Goal: Task Accomplishment & Management: Manage account settings

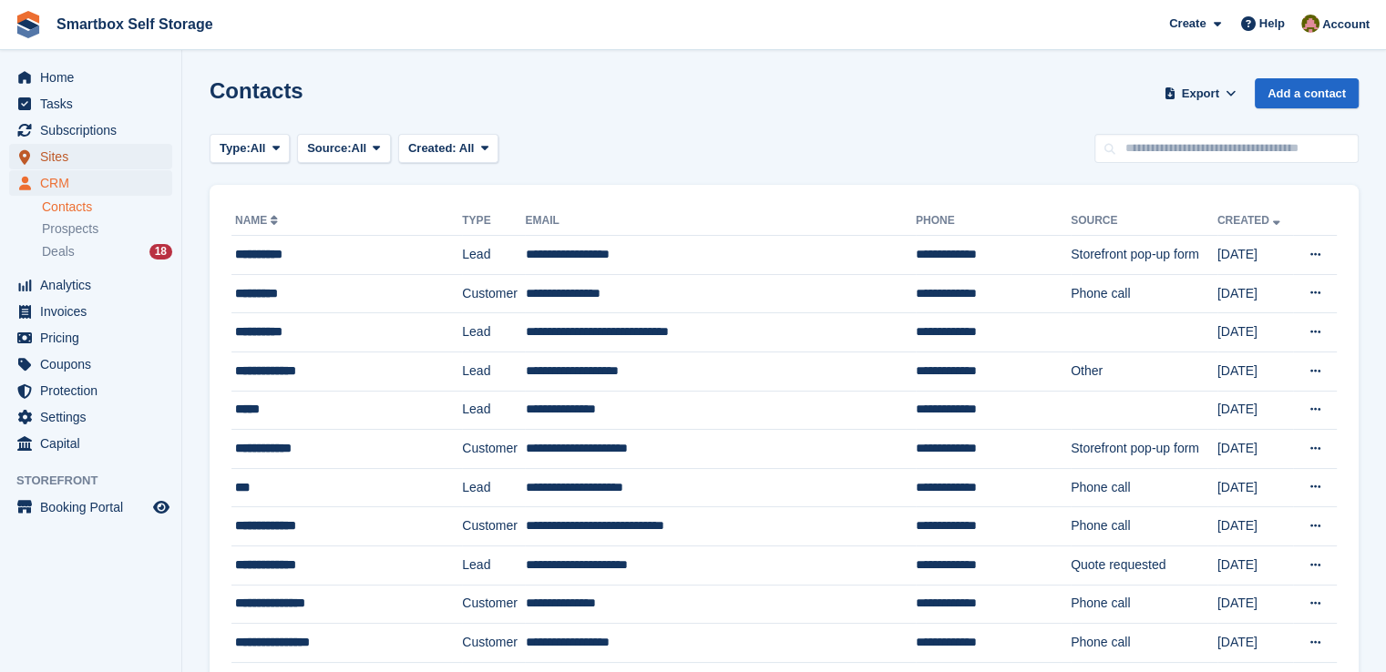
click at [108, 154] on span "Sites" at bounding box center [94, 157] width 109 height 26
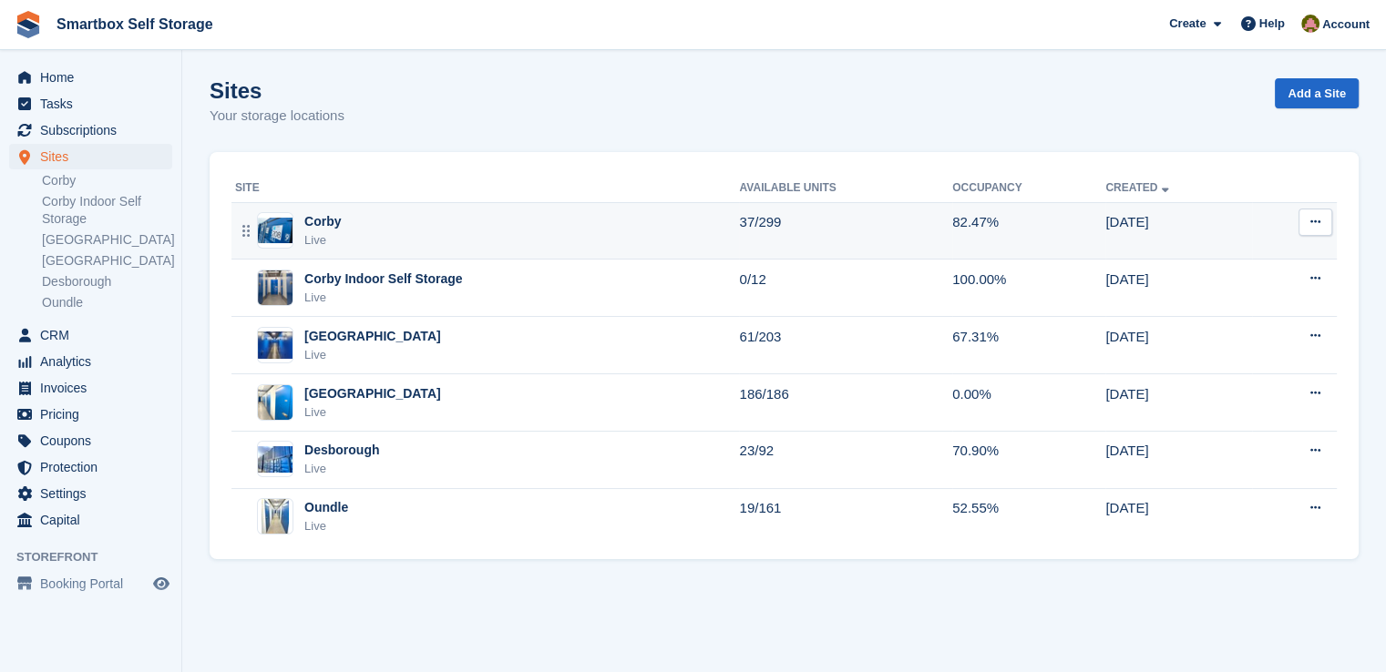
click at [415, 217] on div "Corby Live" at bounding box center [487, 230] width 504 height 37
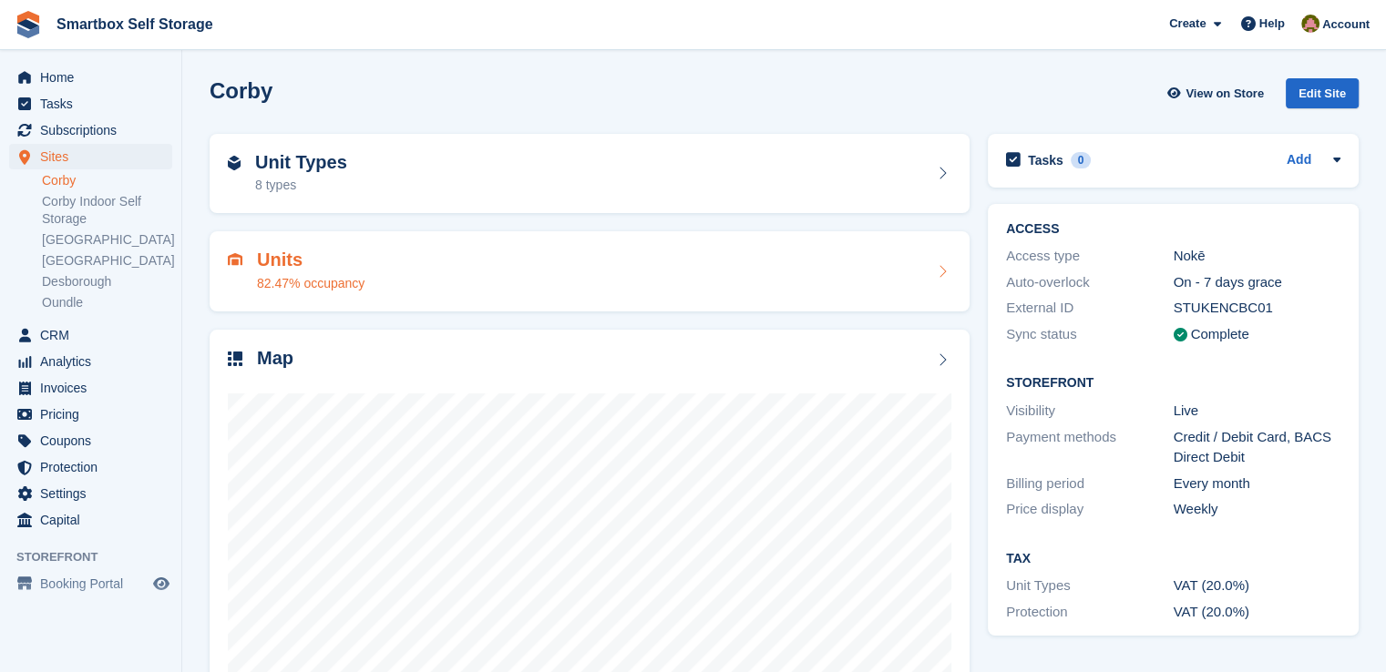
click at [364, 241] on div "Units 82.47% occupancy" at bounding box center [590, 271] width 760 height 80
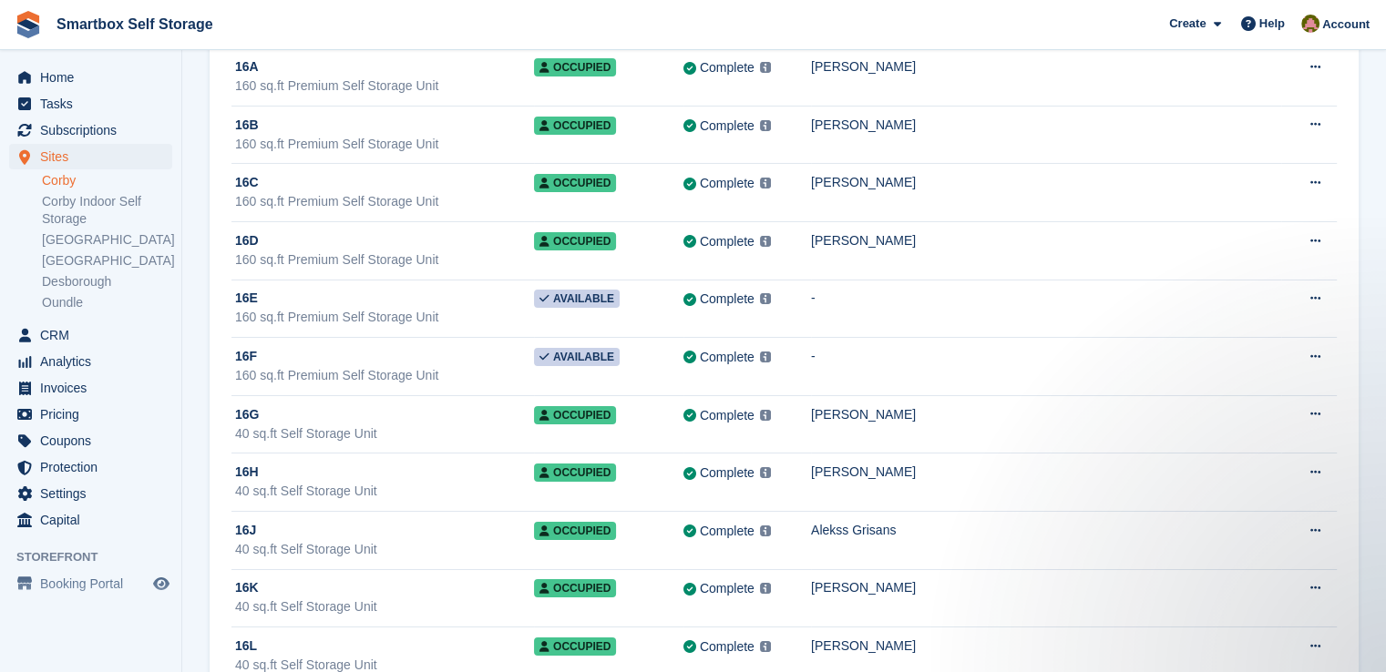
scroll to position [6924, 0]
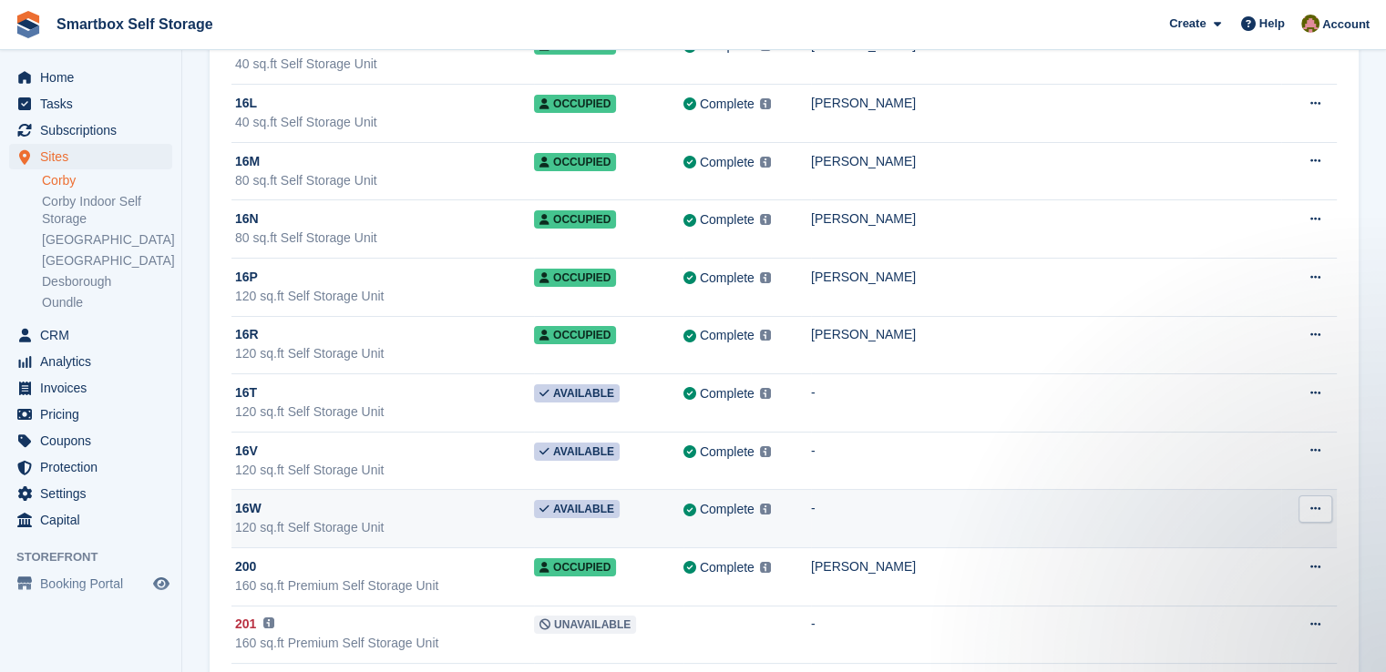
click at [515, 518] on div "120 sq.ft Self Storage Unit" at bounding box center [384, 527] width 299 height 19
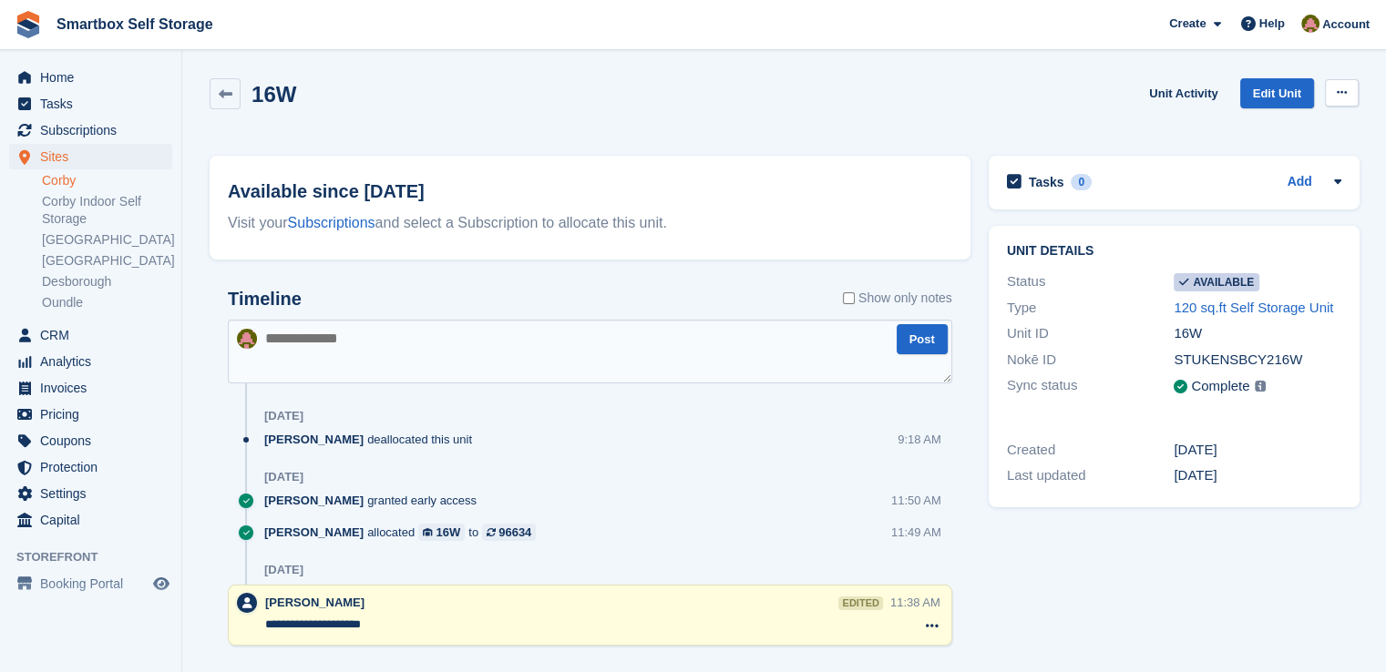
click at [1337, 87] on icon at bounding box center [1342, 93] width 10 height 12
click at [1190, 91] on link "Unit Activity" at bounding box center [1183, 93] width 83 height 30
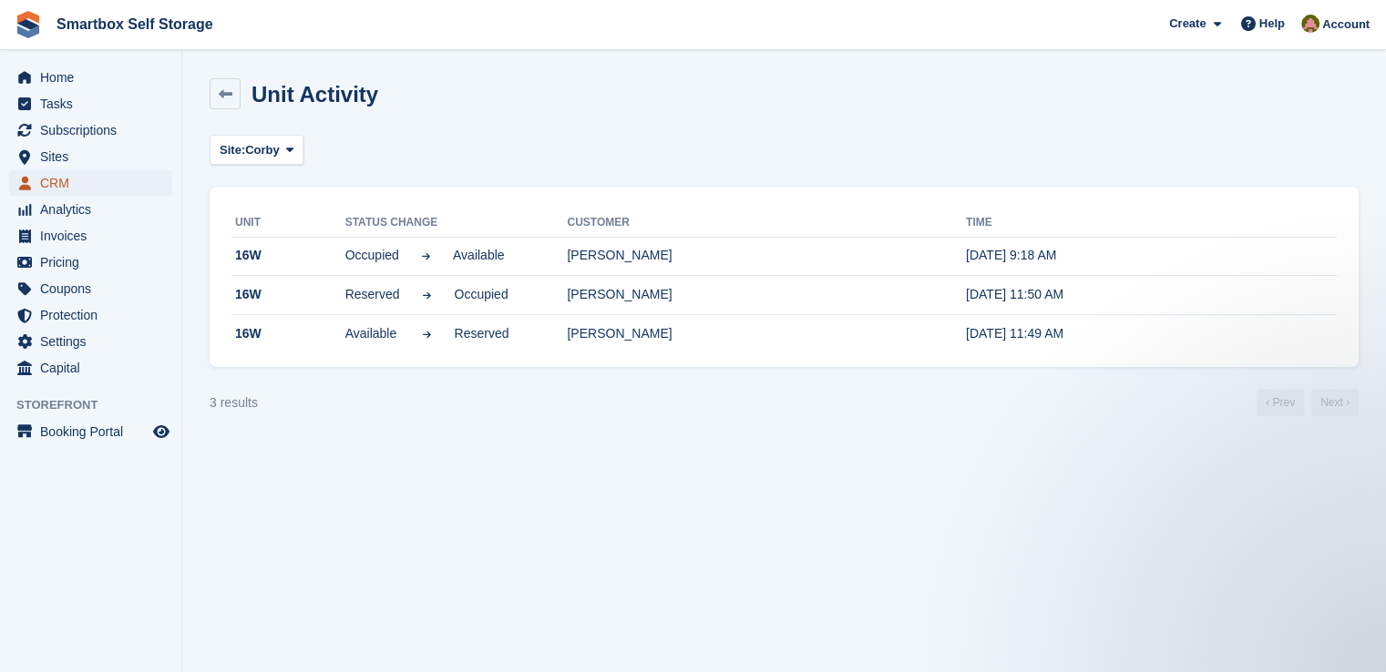
click at [36, 190] on link "CRM" at bounding box center [90, 183] width 163 height 26
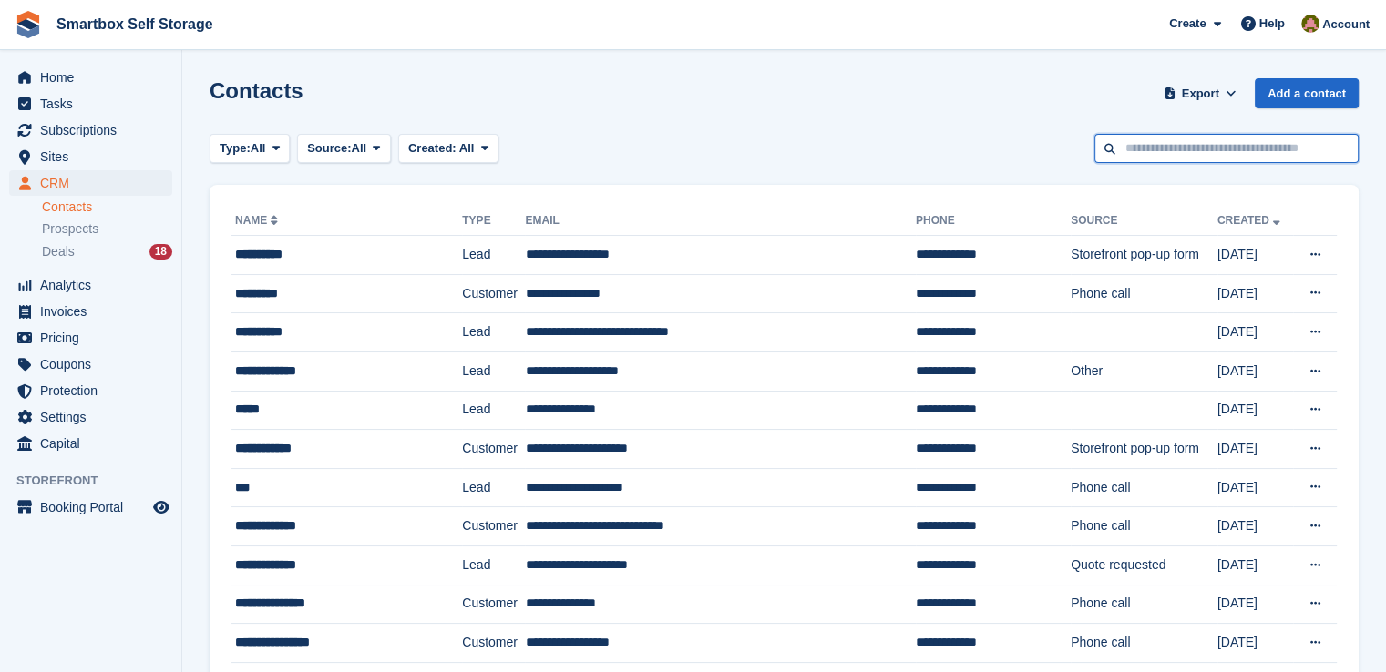
click at [1179, 147] on input "text" at bounding box center [1226, 149] width 264 height 30
type input "**********"
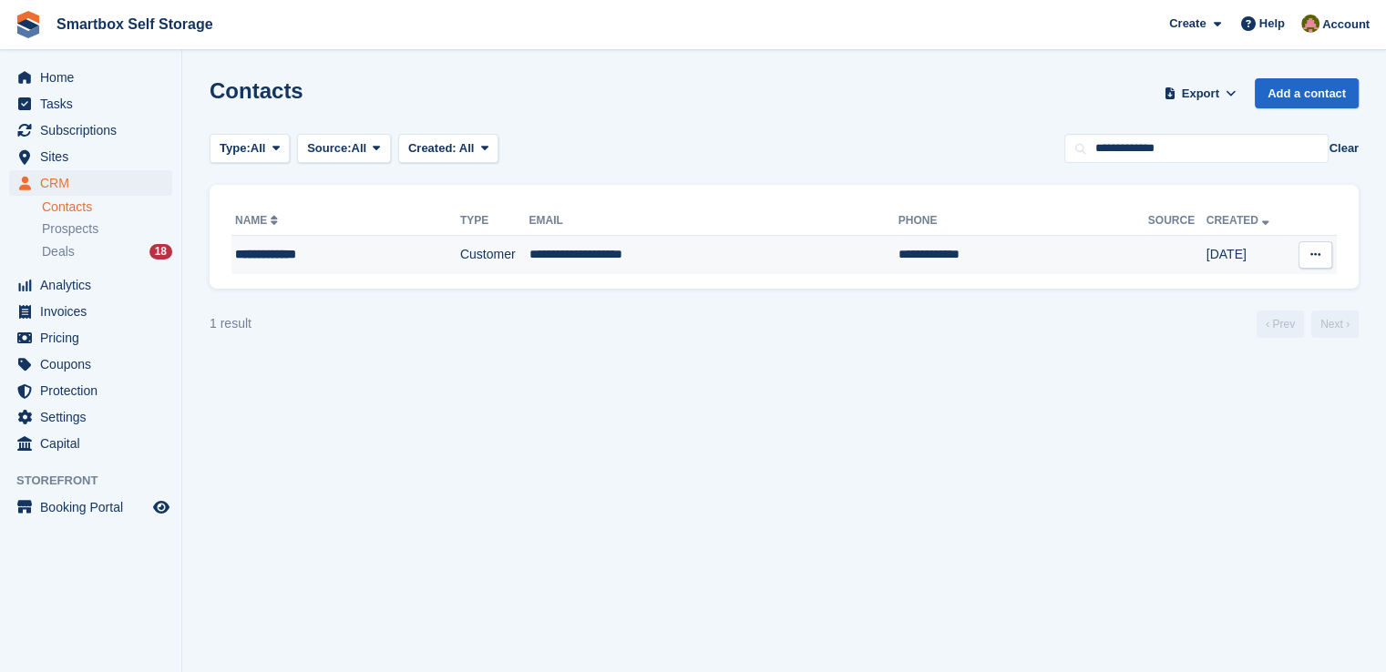
click at [384, 241] on td "**********" at bounding box center [345, 255] width 229 height 38
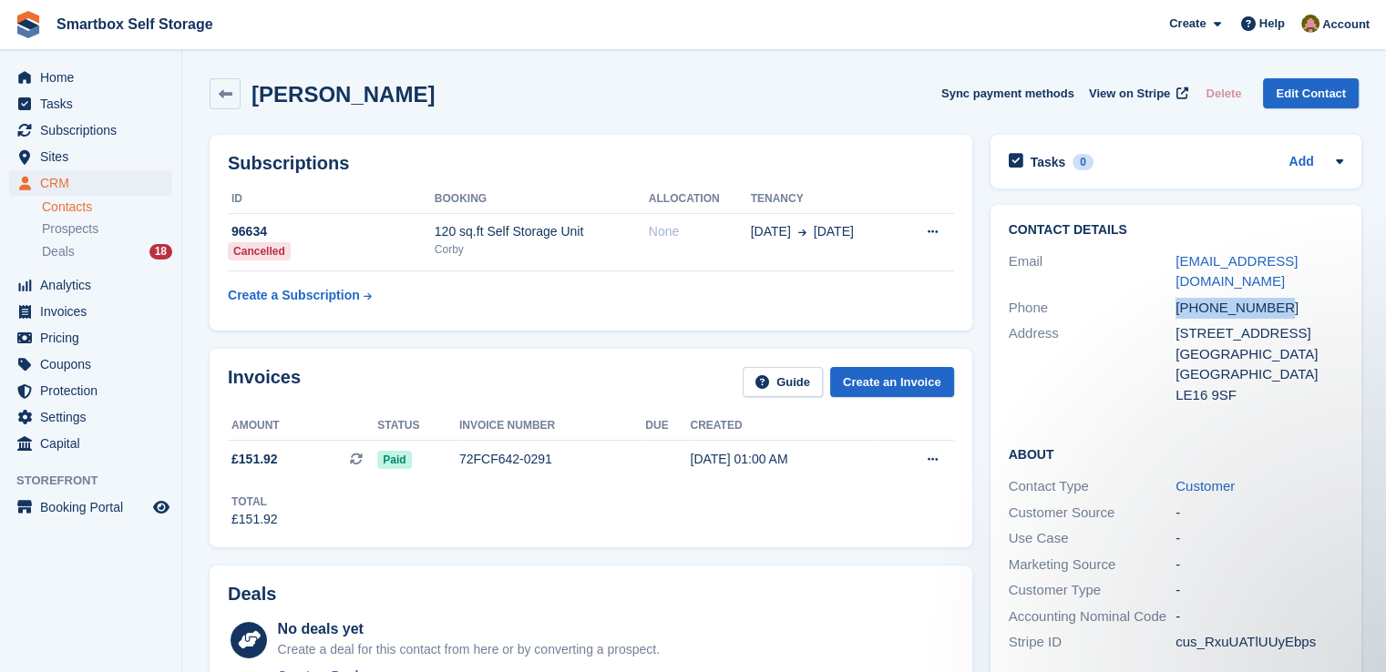
drag, startPoint x: 1276, startPoint y: 285, endPoint x: 1165, endPoint y: 285, distance: 111.2
click at [1165, 295] on div "Phone +447548252533" at bounding box center [1176, 308] width 334 height 26
copy div "+447548252533"
click at [80, 71] on span "Home" at bounding box center [94, 78] width 109 height 26
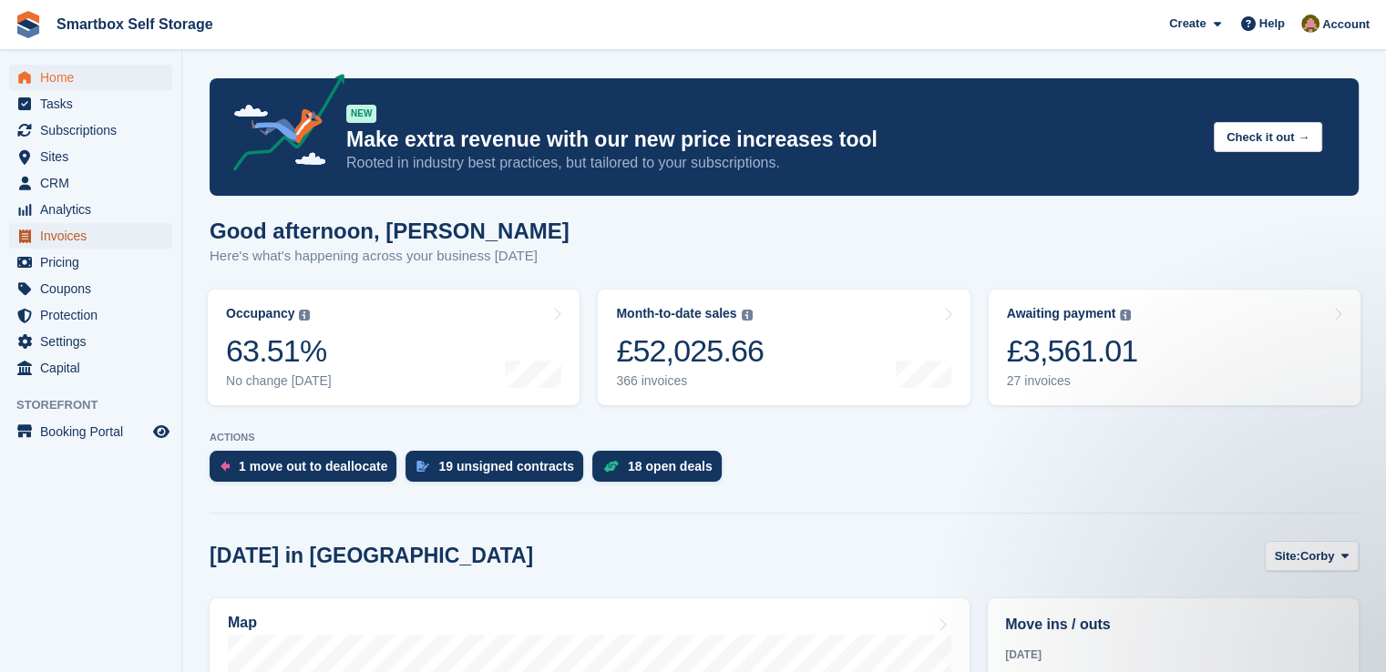
click at [69, 238] on span "Invoices" at bounding box center [94, 236] width 109 height 26
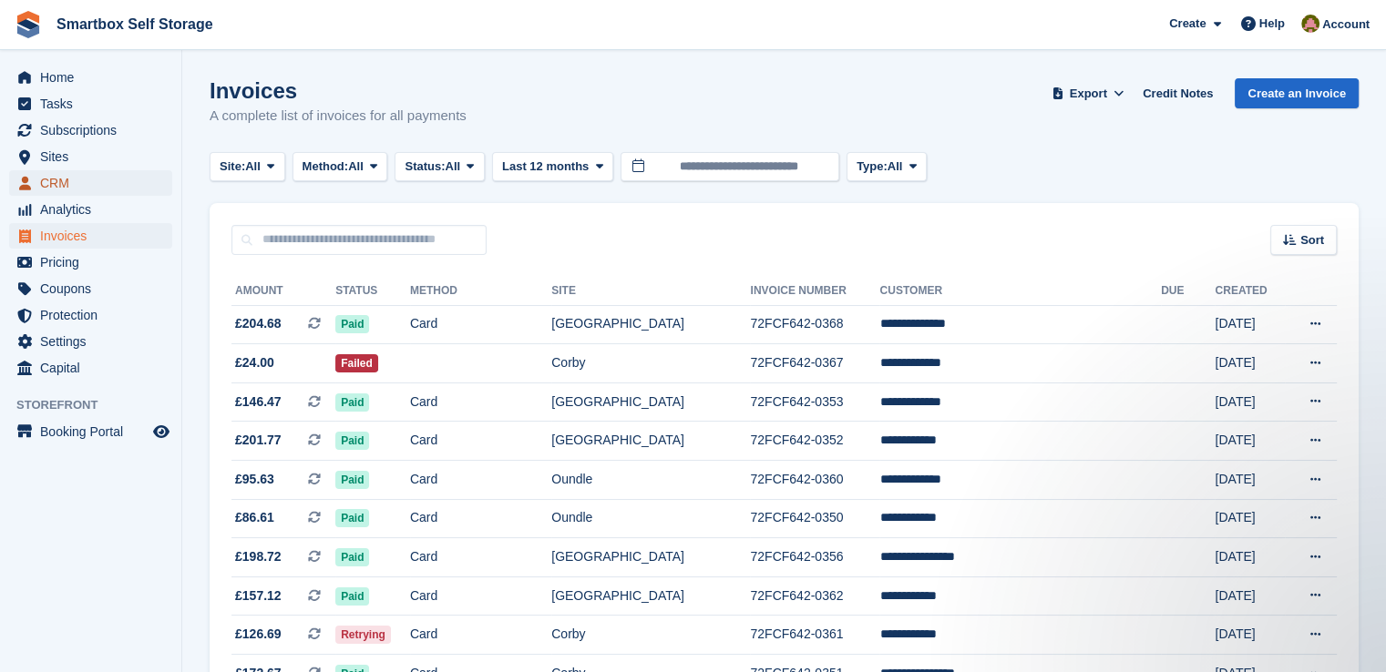
click at [85, 189] on span "CRM" at bounding box center [94, 183] width 109 height 26
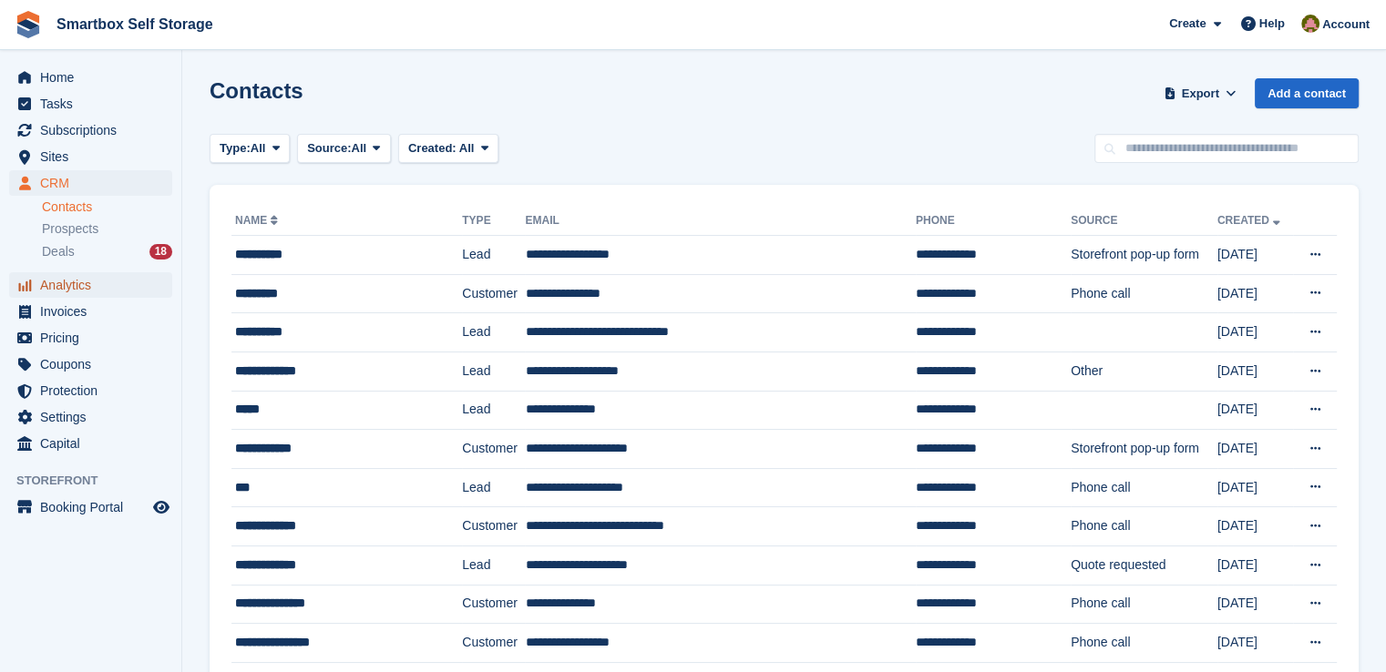
click at [107, 285] on span "Analytics" at bounding box center [94, 285] width 109 height 26
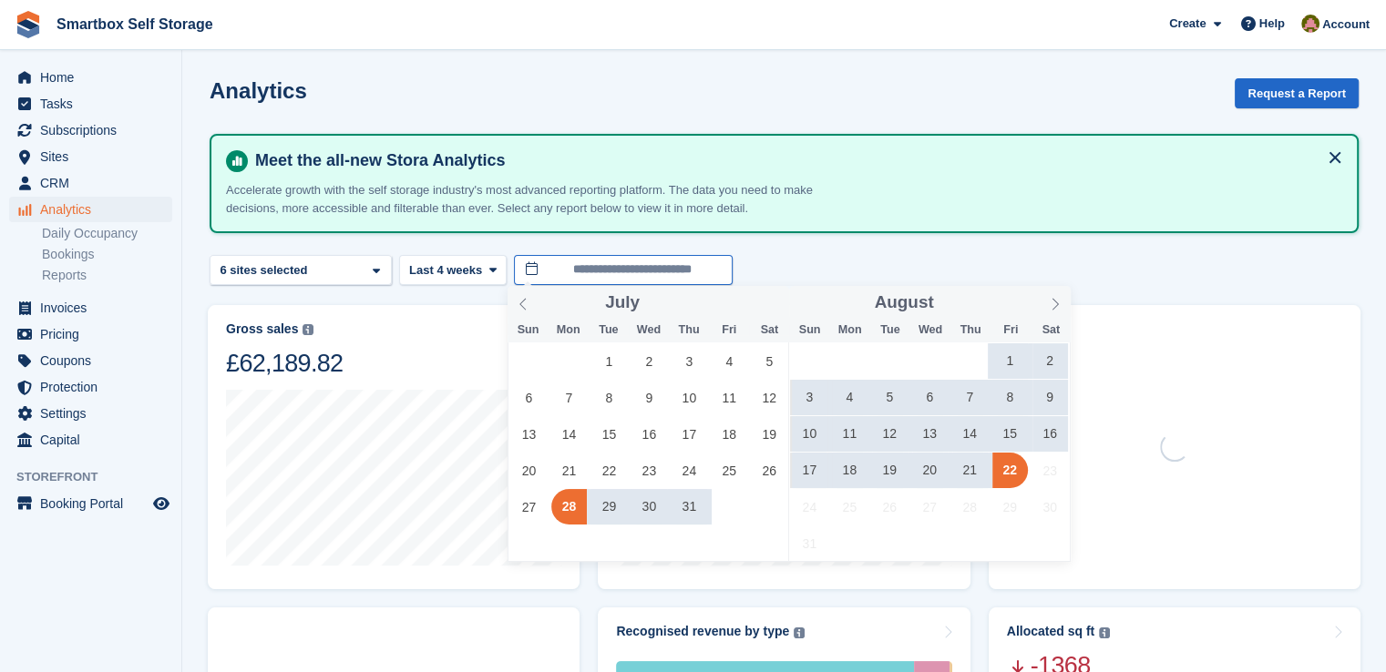
click at [645, 270] on input "**********" at bounding box center [623, 270] width 219 height 30
click at [1011, 364] on span "1" at bounding box center [1010, 361] width 36 height 36
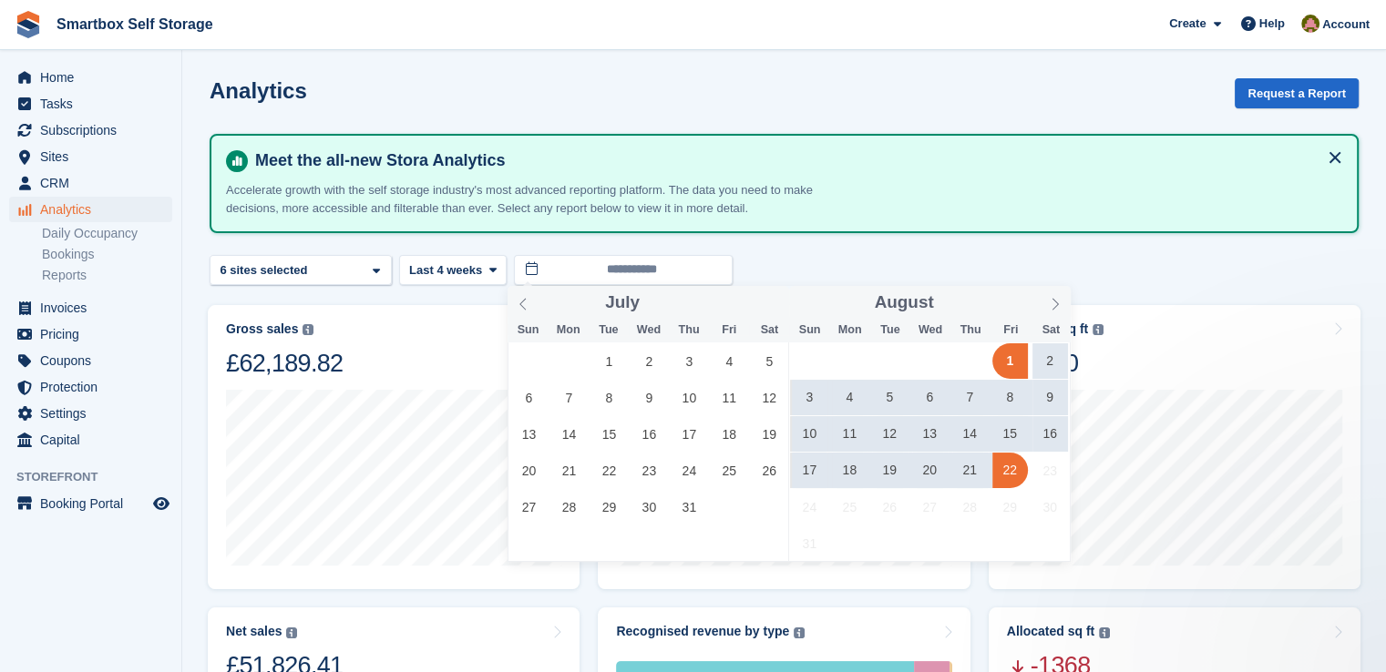
click at [1007, 467] on span "22" at bounding box center [1010, 471] width 36 height 36
type input "**********"
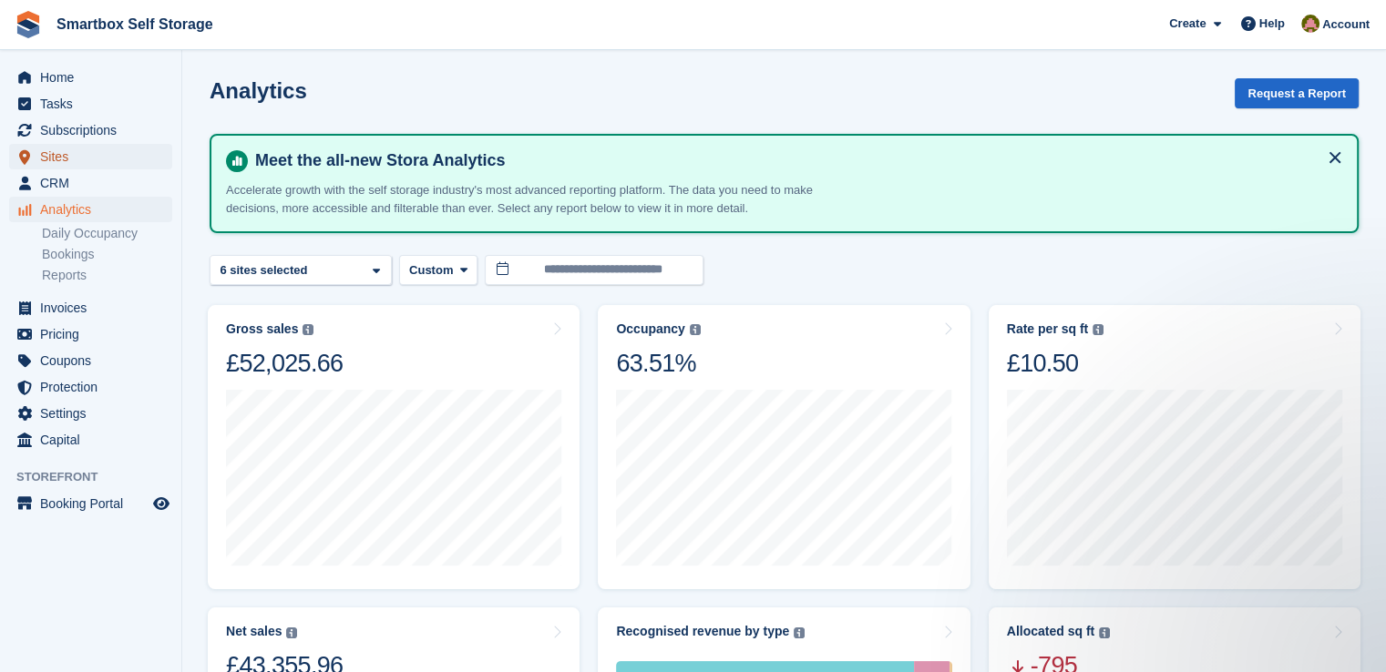
click at [55, 149] on span "Sites" at bounding box center [94, 157] width 109 height 26
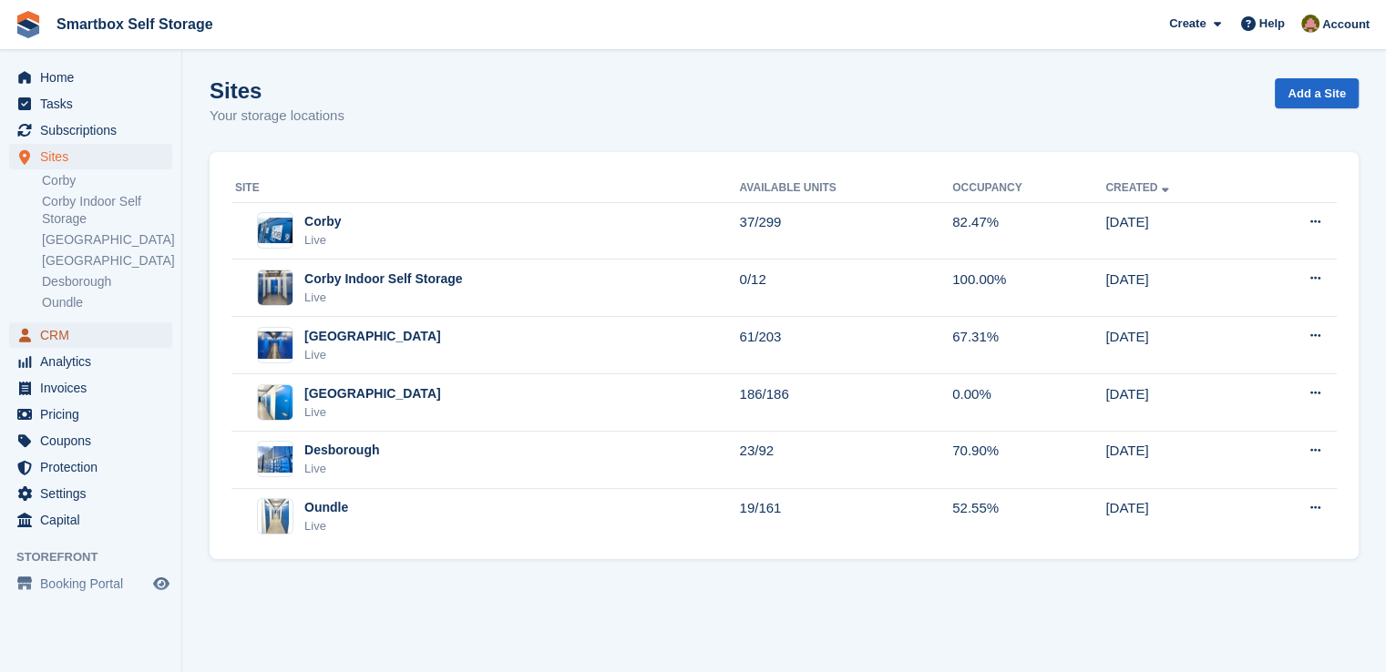
click at [65, 326] on span "CRM" at bounding box center [94, 336] width 109 height 26
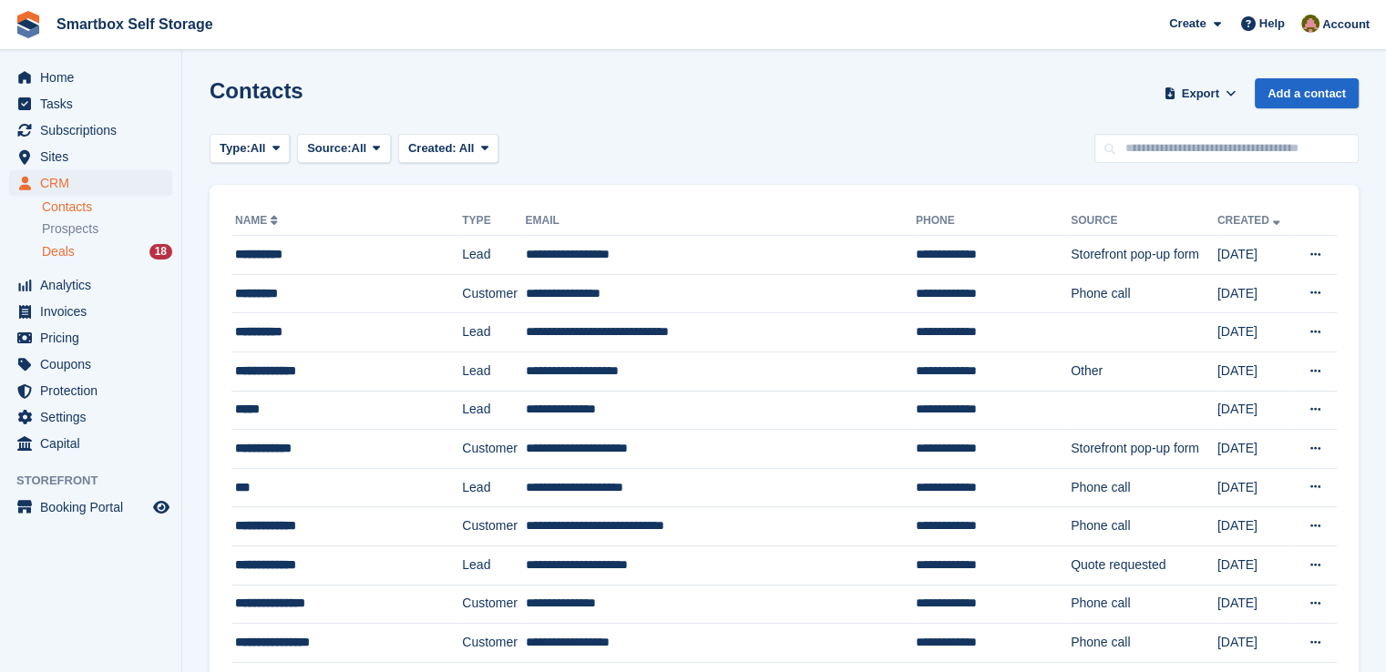
click at [57, 257] on span "Deals" at bounding box center [58, 251] width 33 height 17
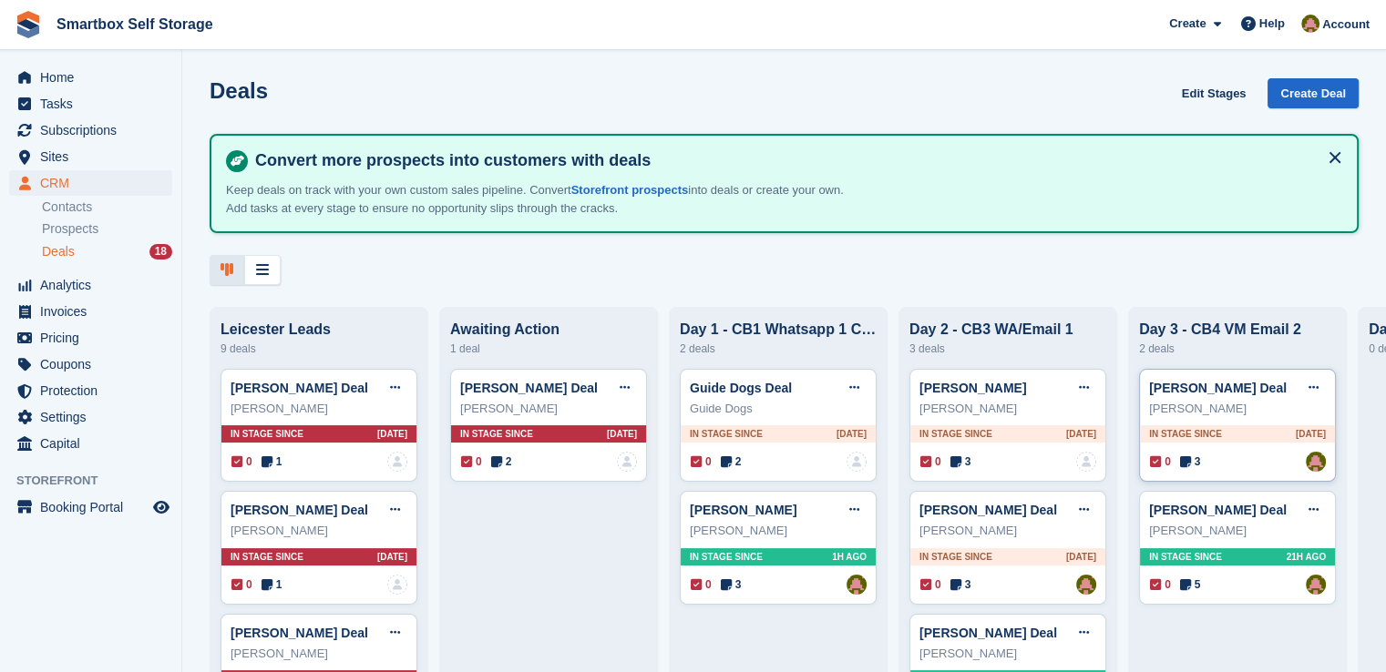
scroll to position [182, 0]
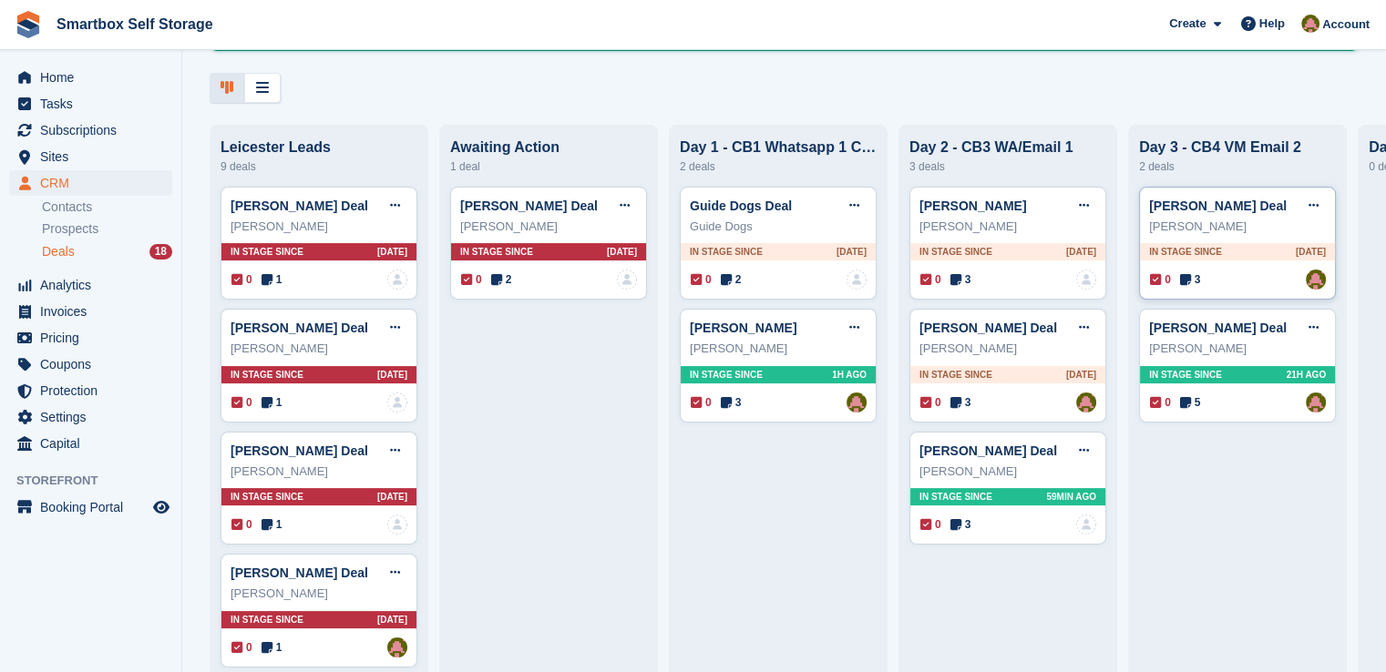
click at [1245, 234] on div "[PERSON_NAME]" at bounding box center [1237, 227] width 177 height 18
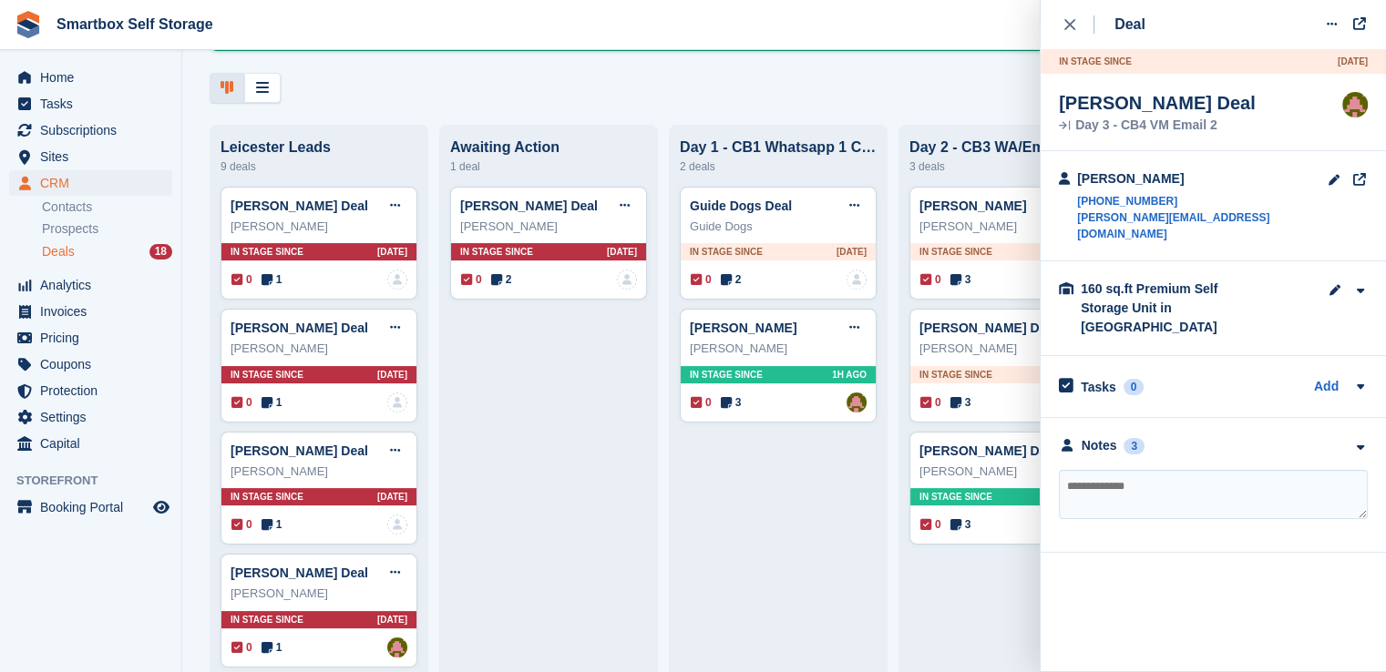
drag, startPoint x: 1144, startPoint y: 415, endPoint x: 1136, endPoint y: 425, distance: 13.7
click at [1144, 436] on div "Notes 3" at bounding box center [1213, 445] width 309 height 19
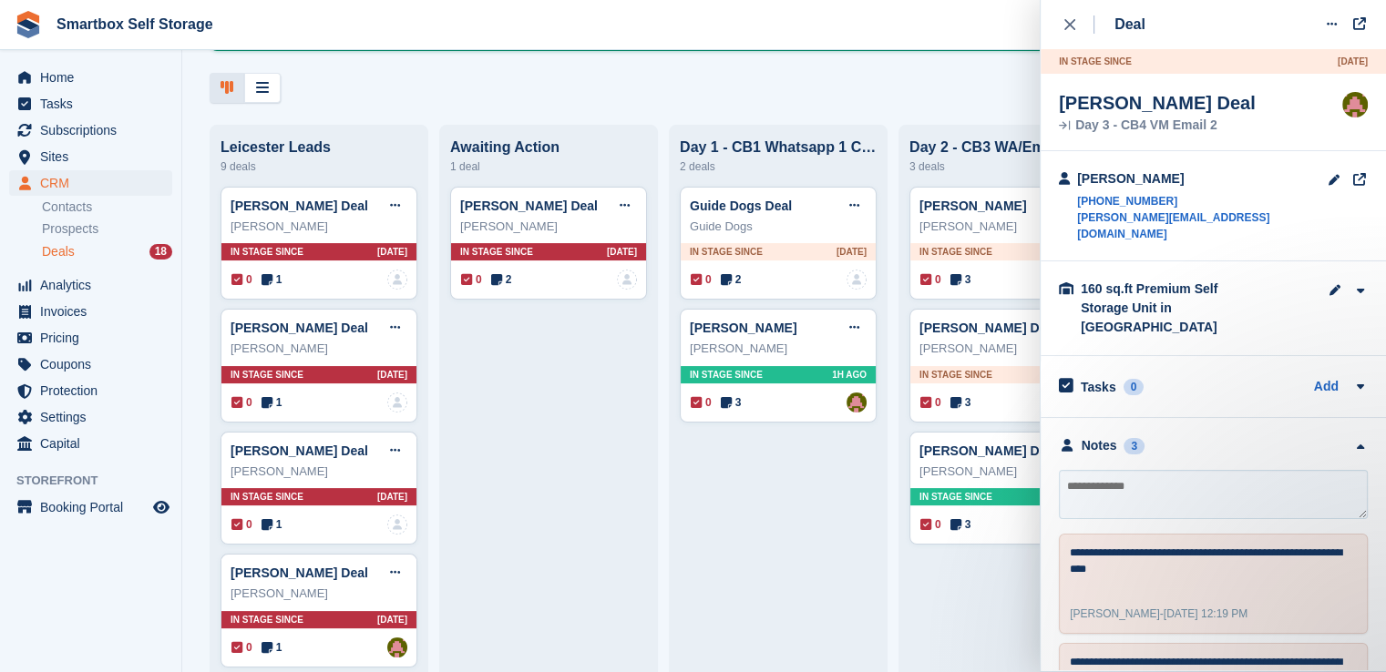
scroll to position [0, 0]
click at [1122, 470] on textarea at bounding box center [1213, 494] width 309 height 49
type textarea "**********"
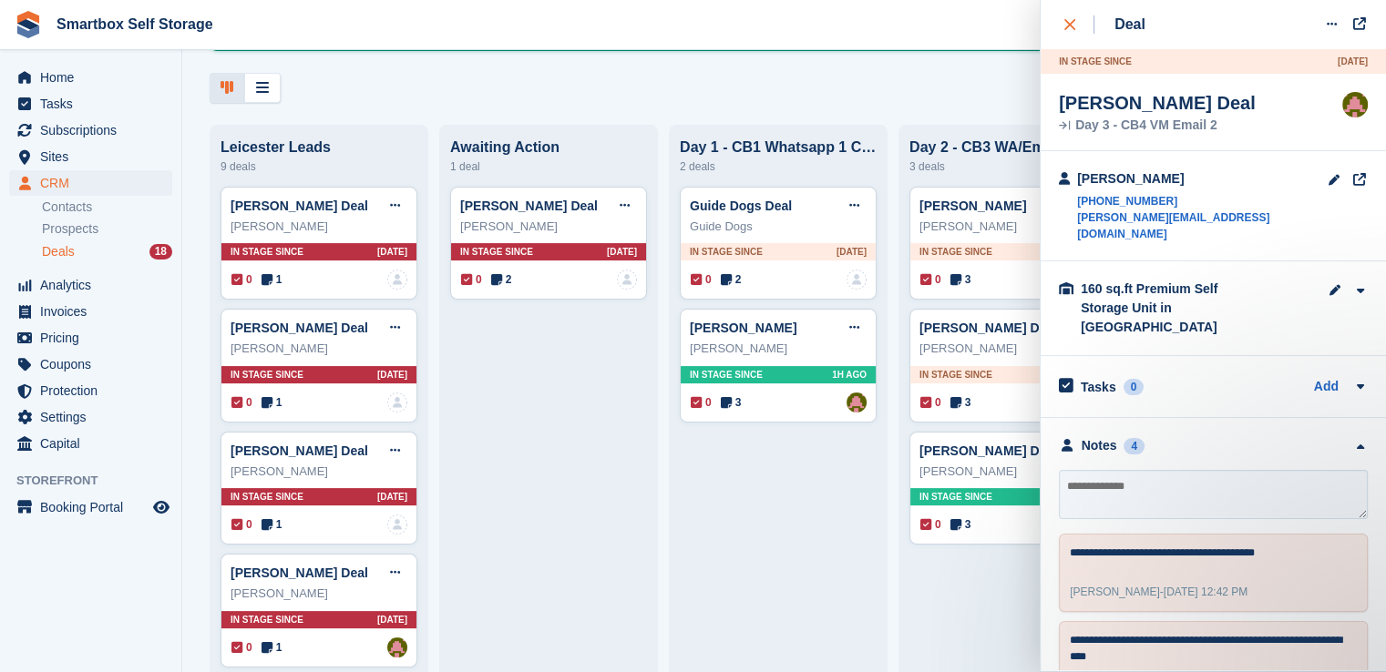
click at [1060, 23] on button "close" at bounding box center [1079, 24] width 41 height 49
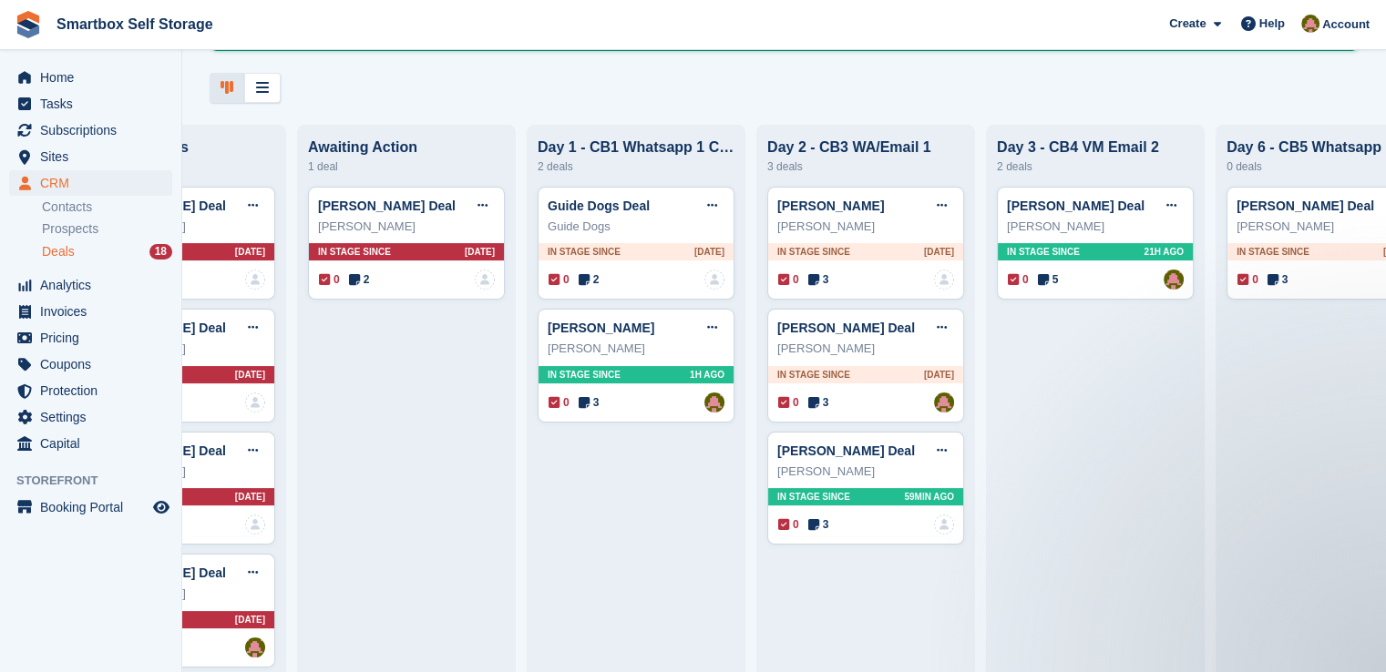
scroll to position [0, 153]
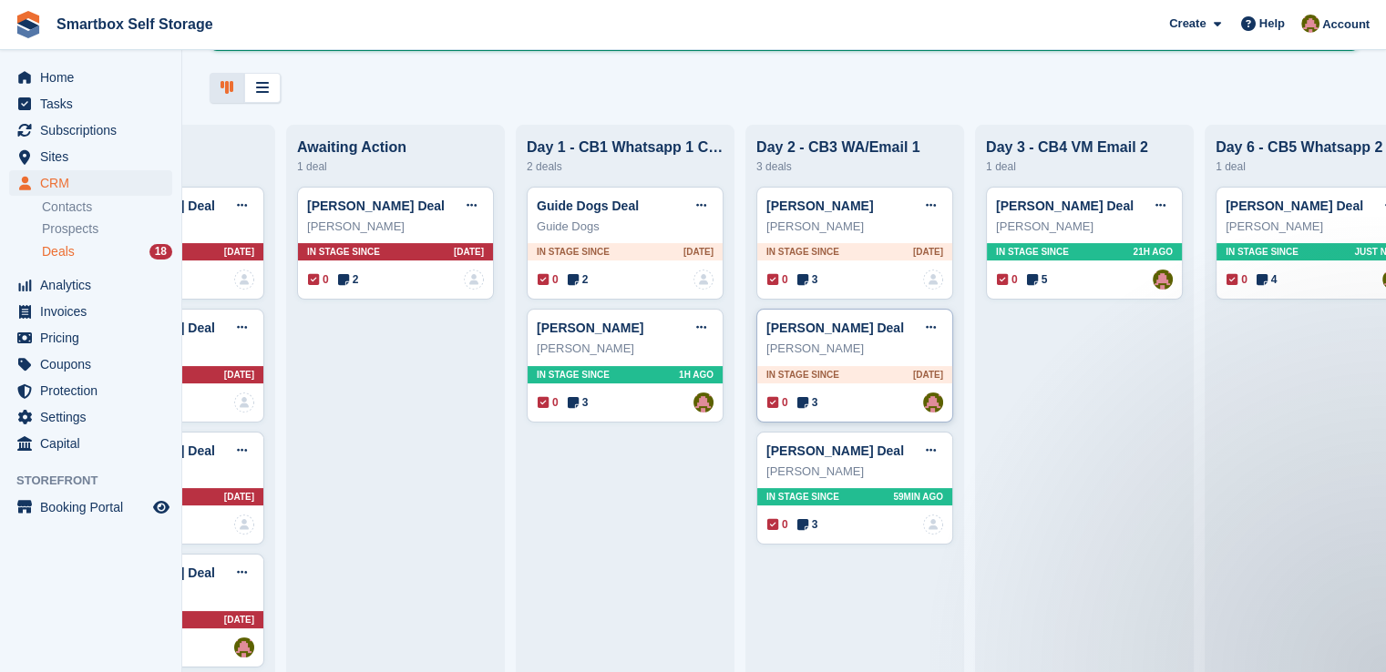
click at [806, 369] on div "In stage since [DATE]" at bounding box center [854, 374] width 195 height 17
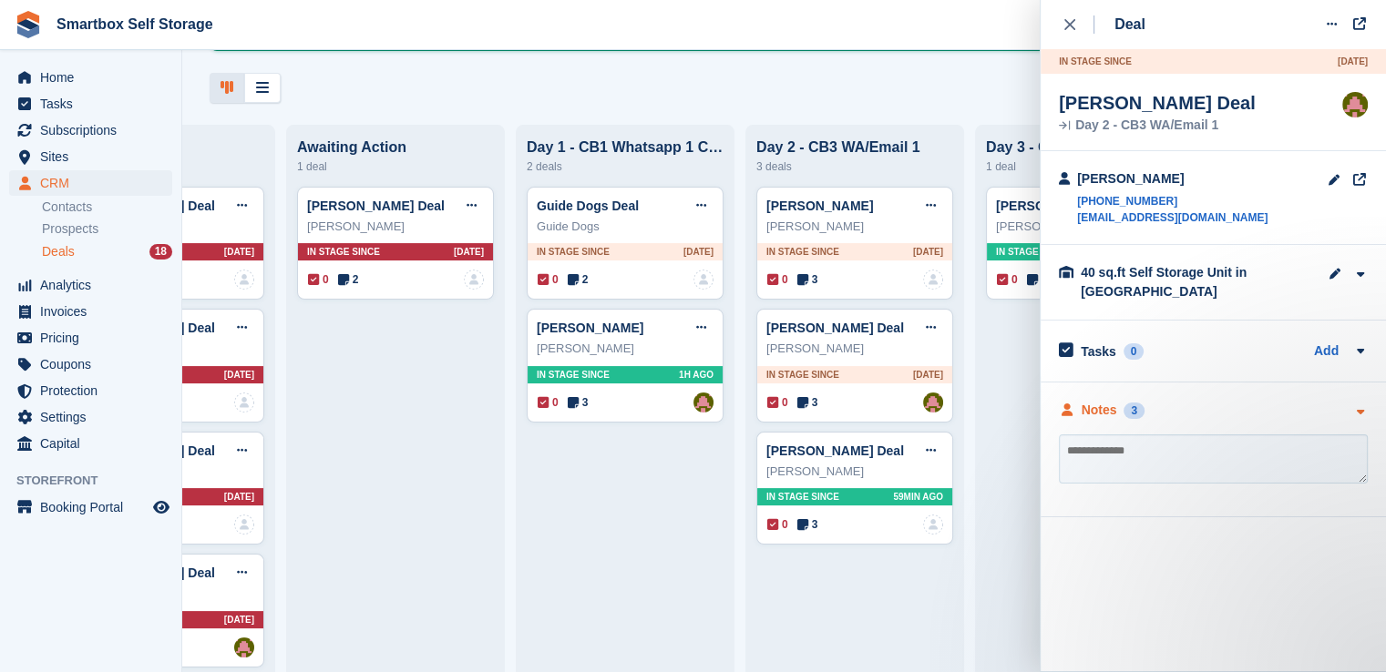
click at [1109, 405] on div "Notes" at bounding box center [1099, 410] width 36 height 19
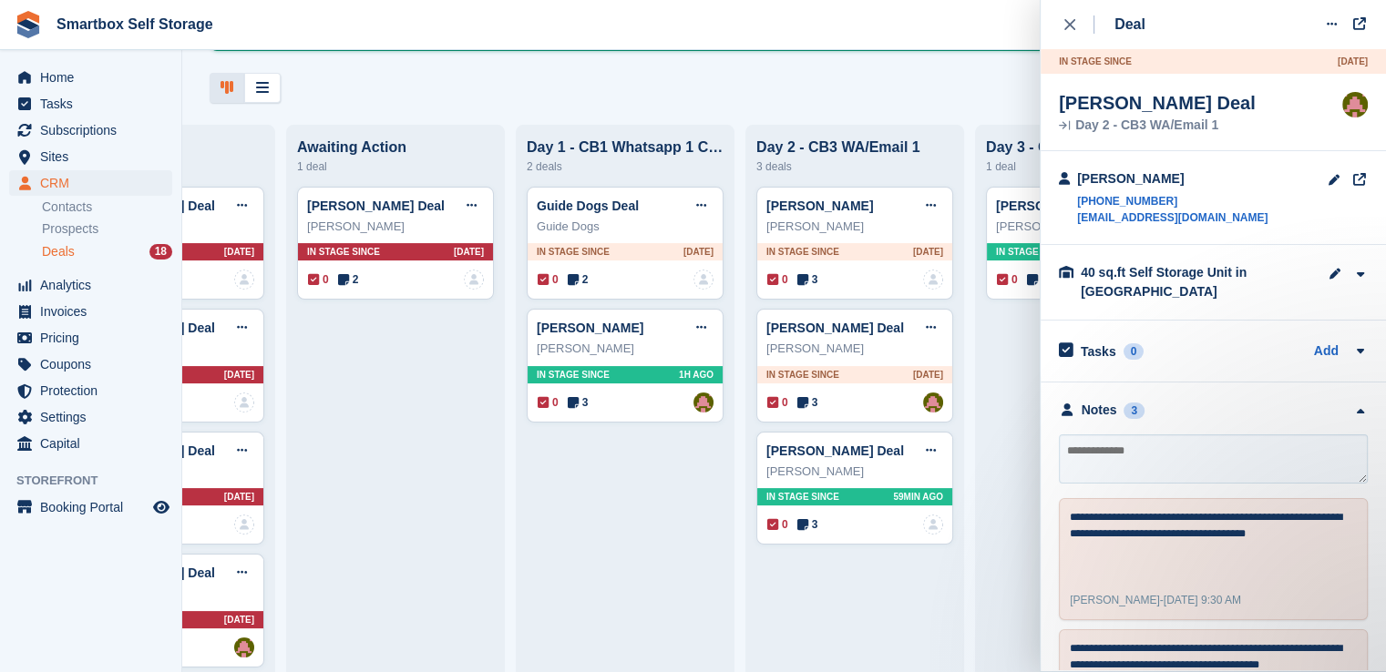
click at [1160, 465] on textarea at bounding box center [1213, 459] width 309 height 49
type textarea "**********"
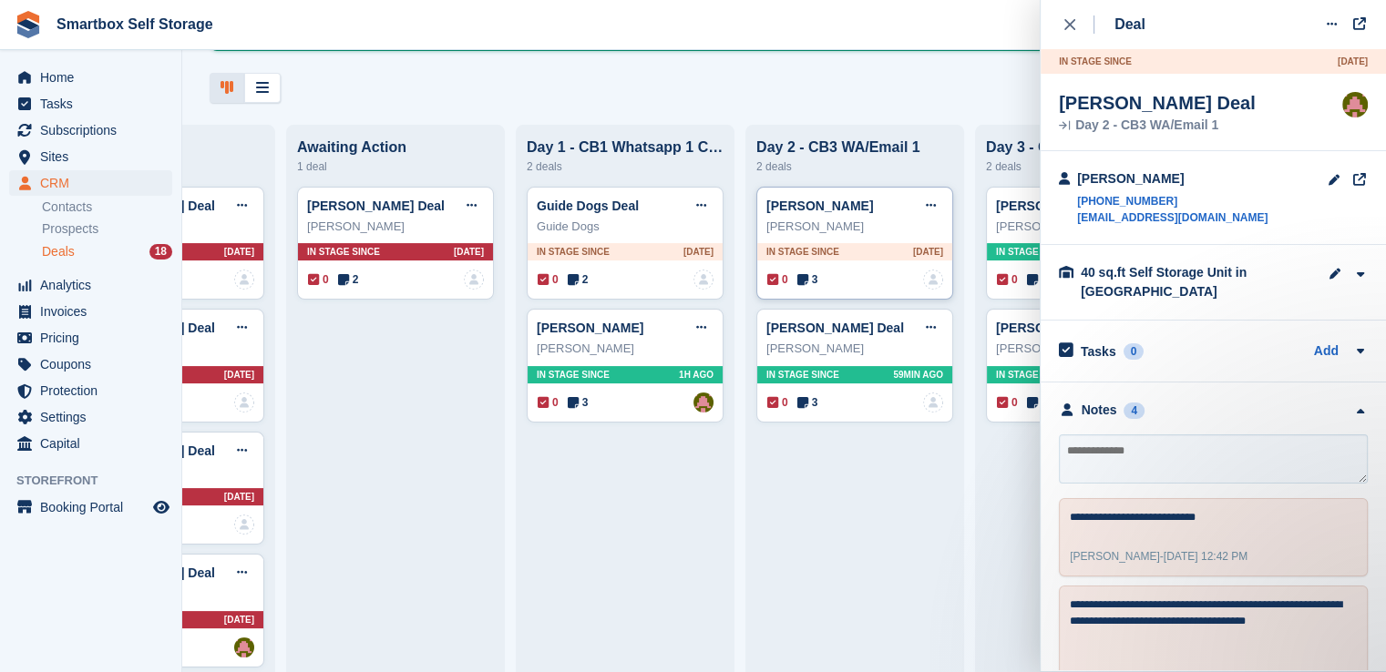
click at [850, 236] on div "[PERSON_NAME]" at bounding box center [854, 227] width 177 height 18
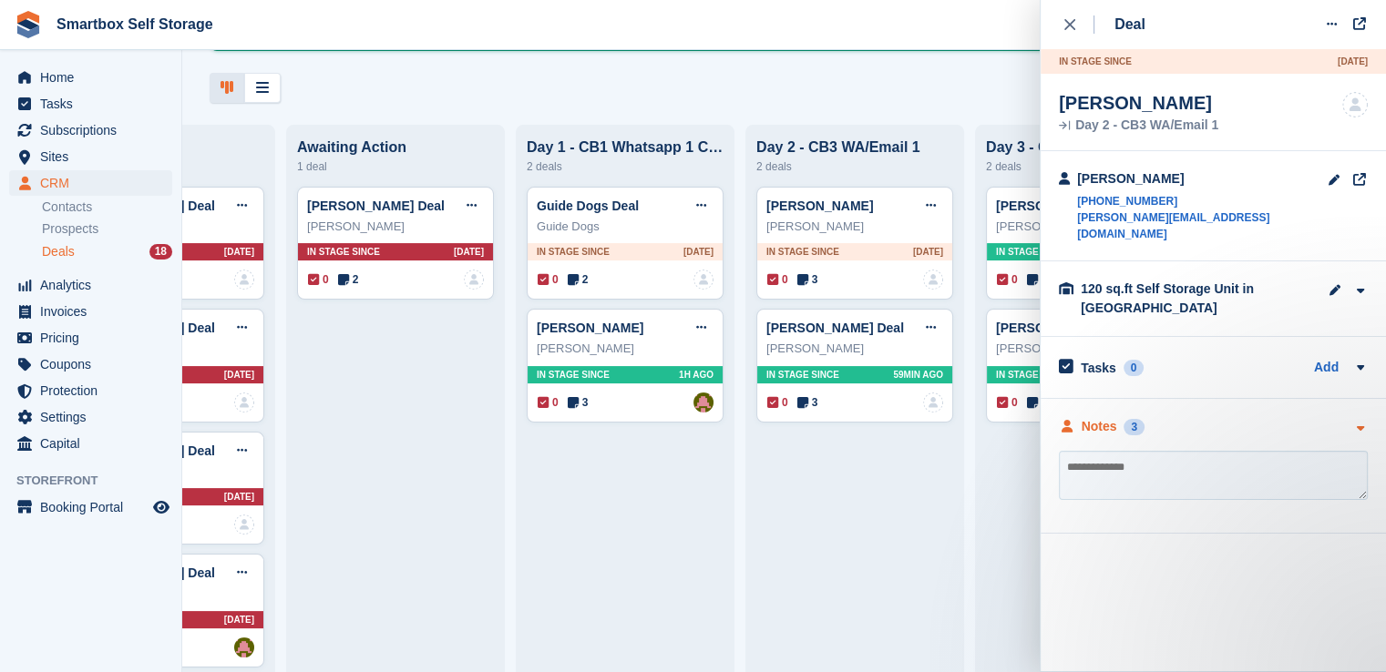
click at [1139, 419] on div "3" at bounding box center [1133, 427] width 21 height 16
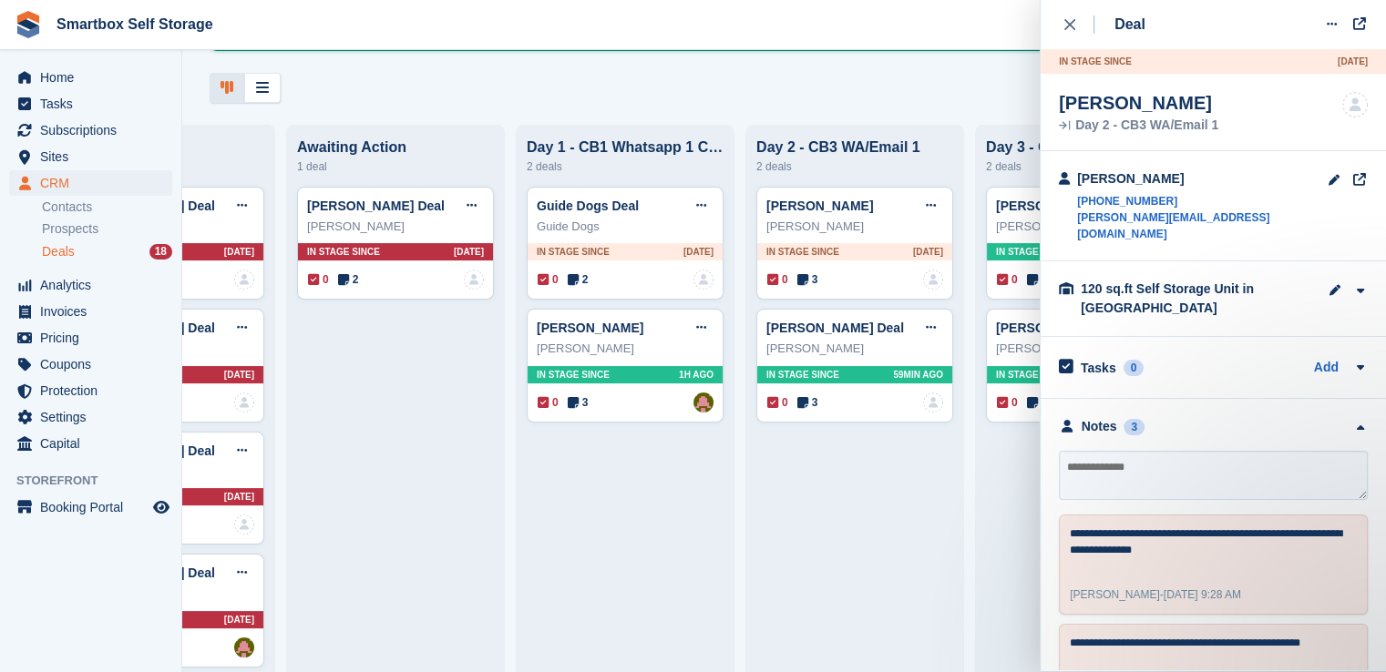
click at [153, 251] on div "18" at bounding box center [160, 251] width 23 height 15
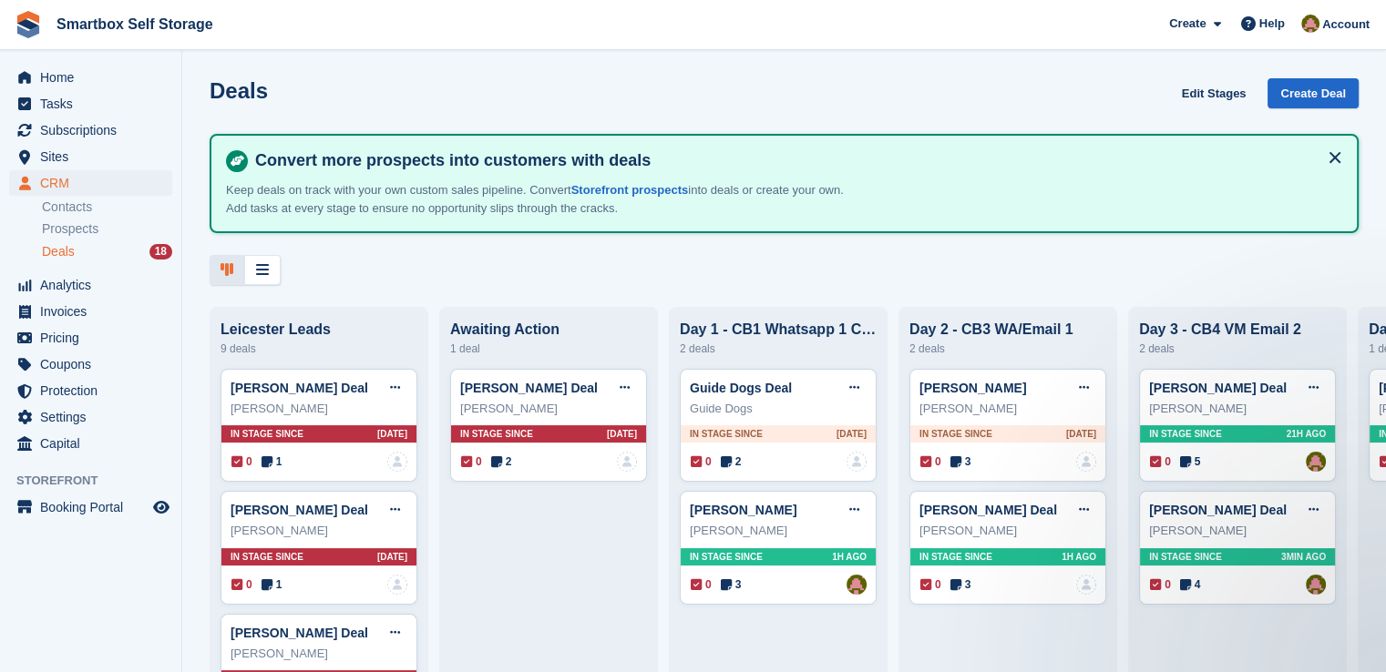
scroll to position [0, 0]
